Goal: Register for event/course

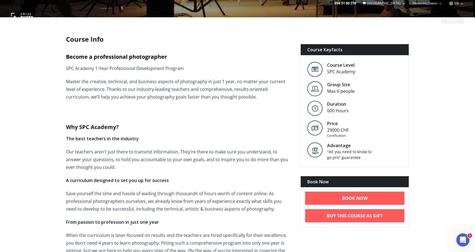
scroll to position [154, 0]
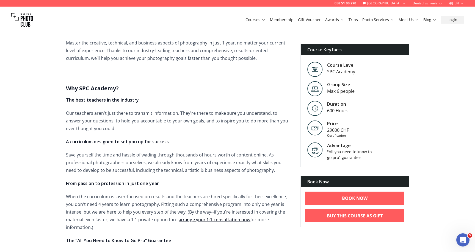
scroll to position [0, 0]
